Goal: Task Accomplishment & Management: Manage account settings

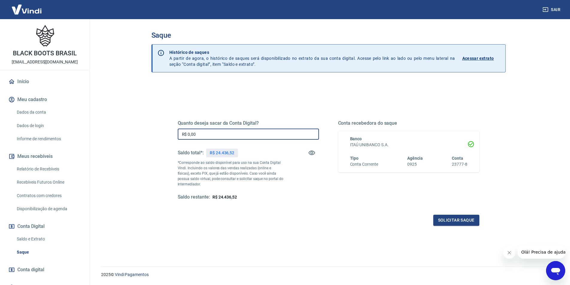
click at [195, 133] on input "R$ 0,00" at bounding box center [248, 134] width 141 height 11
type input "R$ 24.430,00"
click at [466, 216] on button "Solicitar saque" at bounding box center [456, 220] width 46 height 11
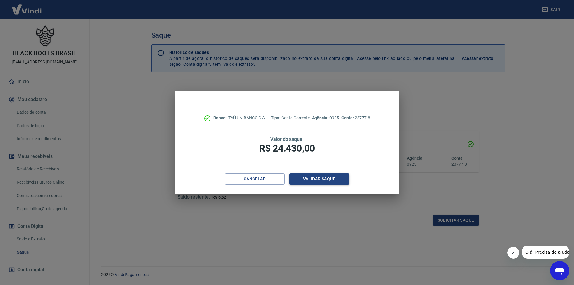
click at [323, 181] on button "Validar saque" at bounding box center [320, 179] width 60 height 11
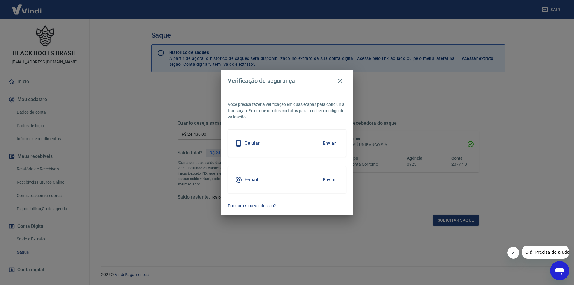
click at [324, 179] on button "Enviar" at bounding box center [329, 180] width 19 height 13
click at [327, 178] on button "Enviar" at bounding box center [329, 180] width 19 height 13
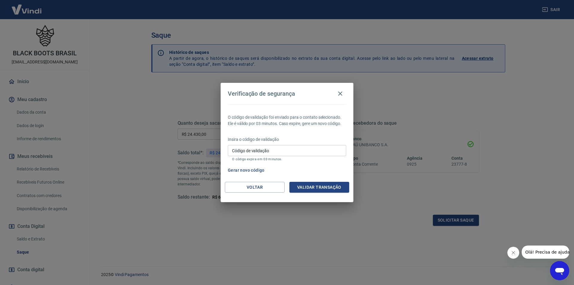
click at [267, 152] on input "Código de validação" at bounding box center [287, 150] width 118 height 11
type input "995283"
click at [306, 189] on button "Validar transação" at bounding box center [320, 187] width 60 height 11
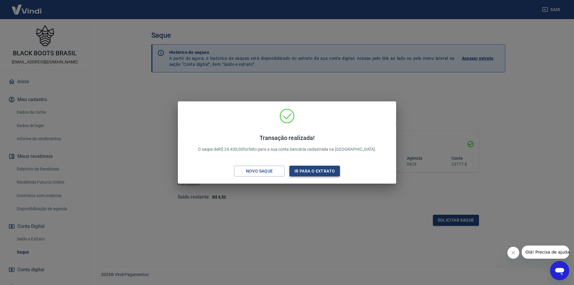
click at [312, 168] on button "Ir para o extrato" at bounding box center [315, 171] width 51 height 11
